Goal: Task Accomplishment & Management: Use online tool/utility

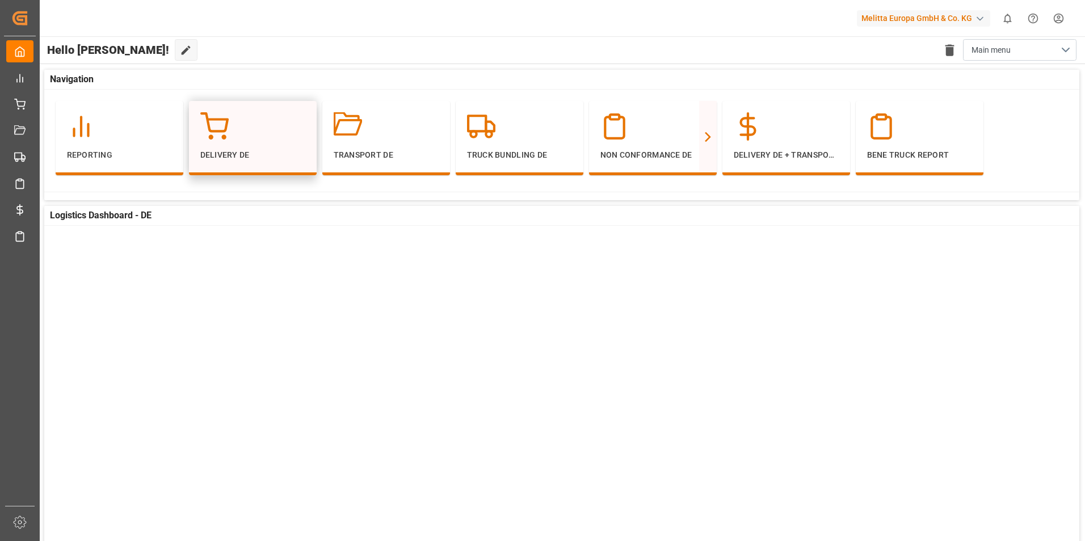
click at [276, 152] on p "Delivery DE" at bounding box center [252, 155] width 105 height 12
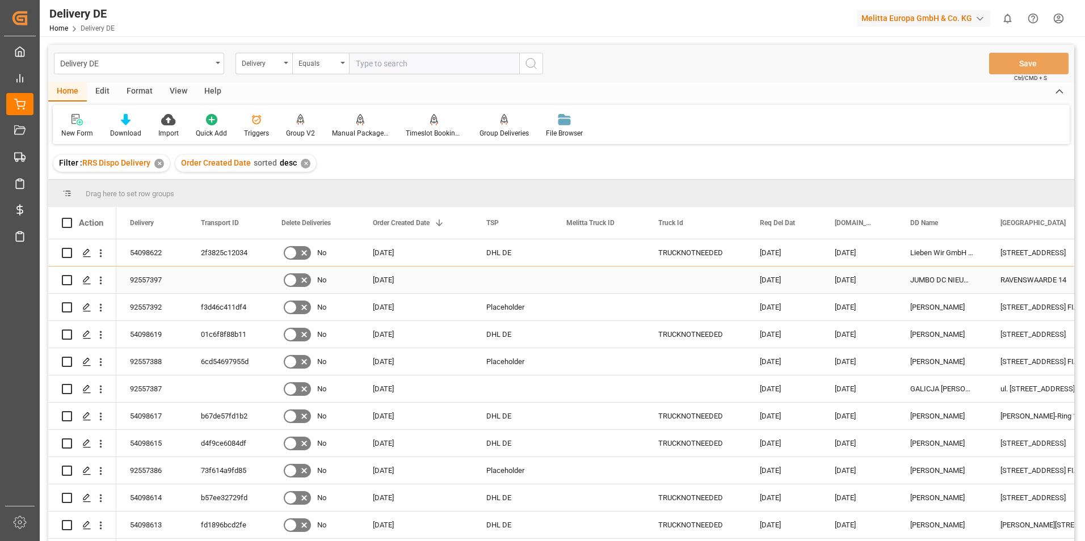
click at [69, 282] on input "Press Space to toggle row selection (unchecked)" at bounding box center [67, 280] width 10 height 10
checkbox input "true"
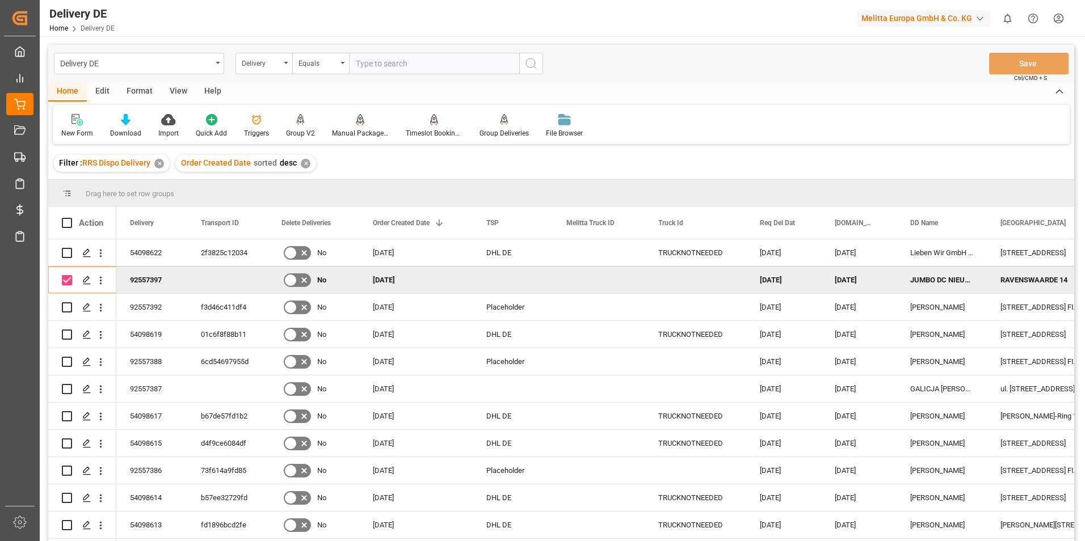
click at [360, 131] on div "Manual Package TypeDetermination" at bounding box center [360, 133] width 57 height 10
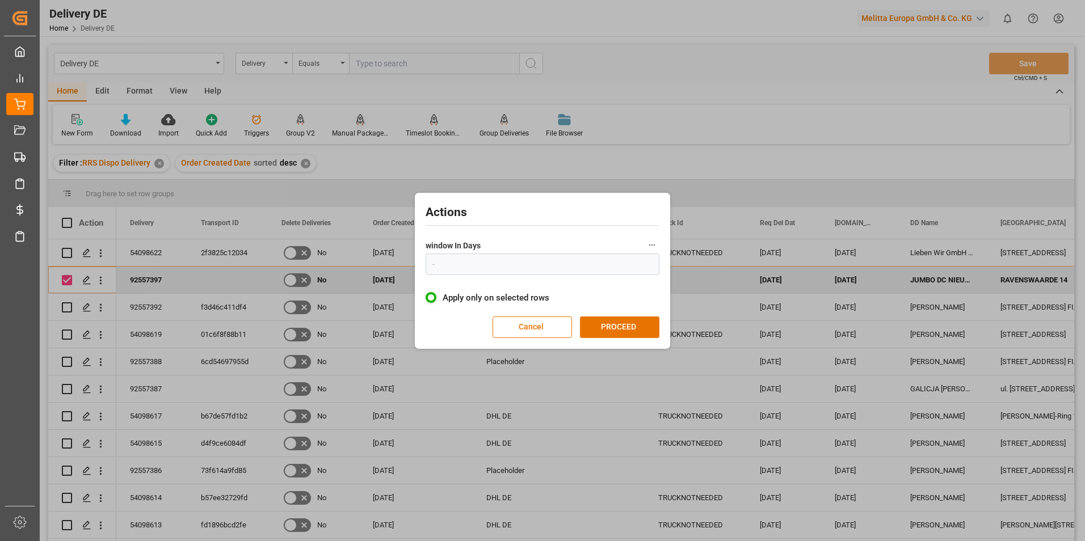
type input "1"
click at [616, 327] on button "PROCEED" at bounding box center [619, 328] width 79 height 22
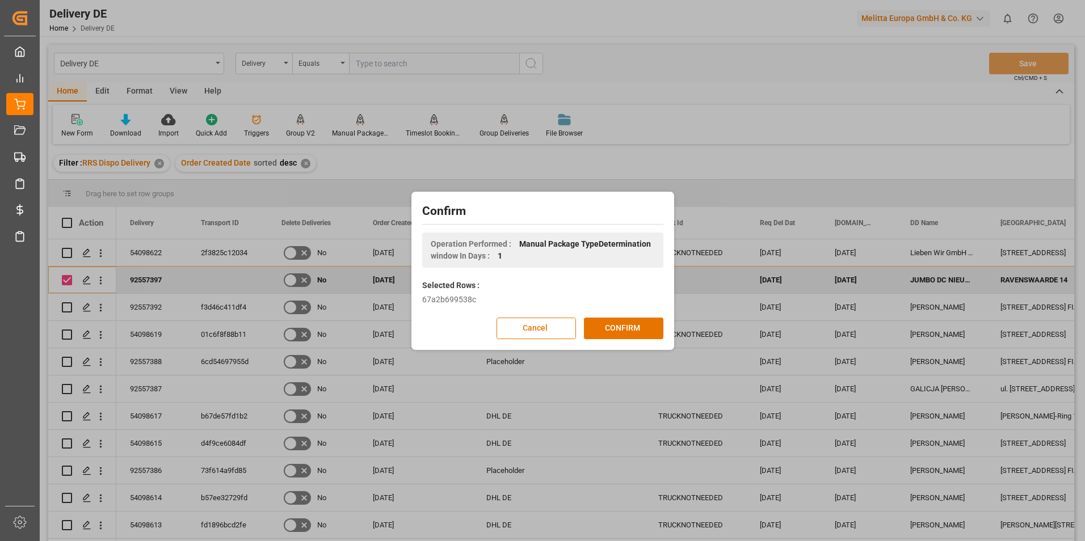
click at [616, 327] on button "CONFIRM" at bounding box center [623, 329] width 79 height 22
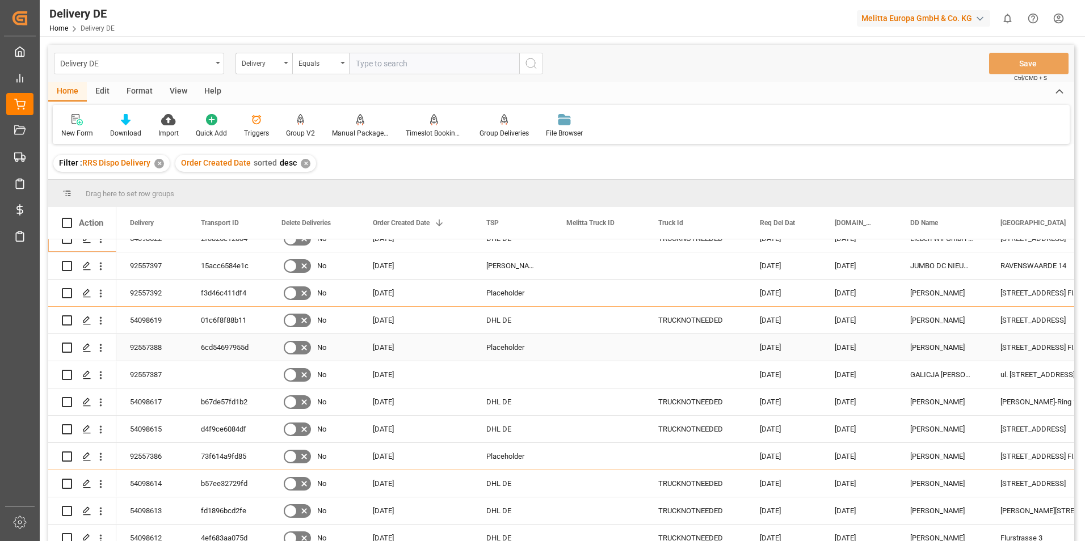
scroll to position [57, 0]
